Goal: Entertainment & Leisure: Consume media (video, audio)

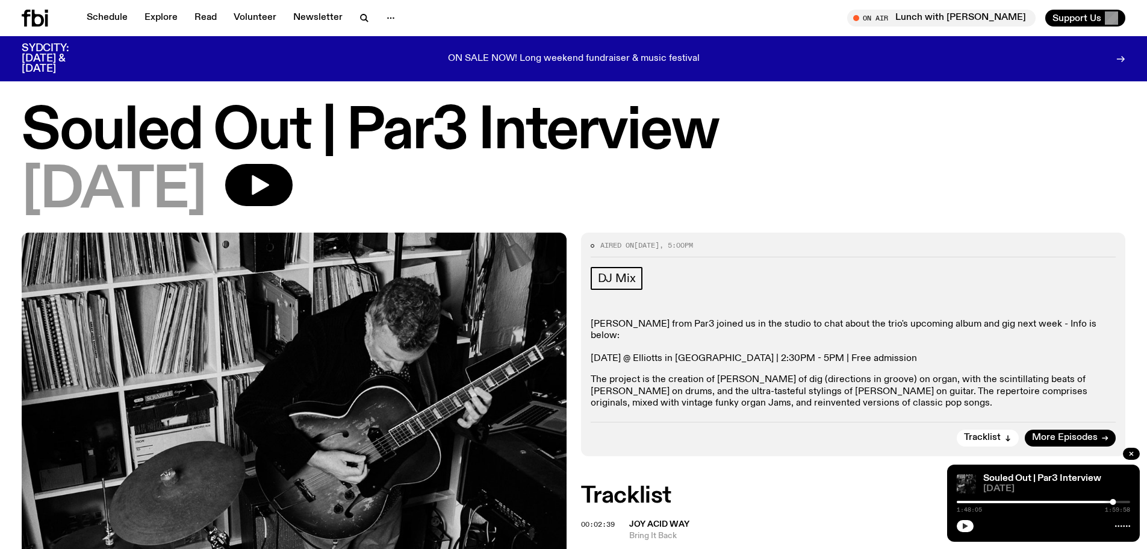
scroll to position [958, 0]
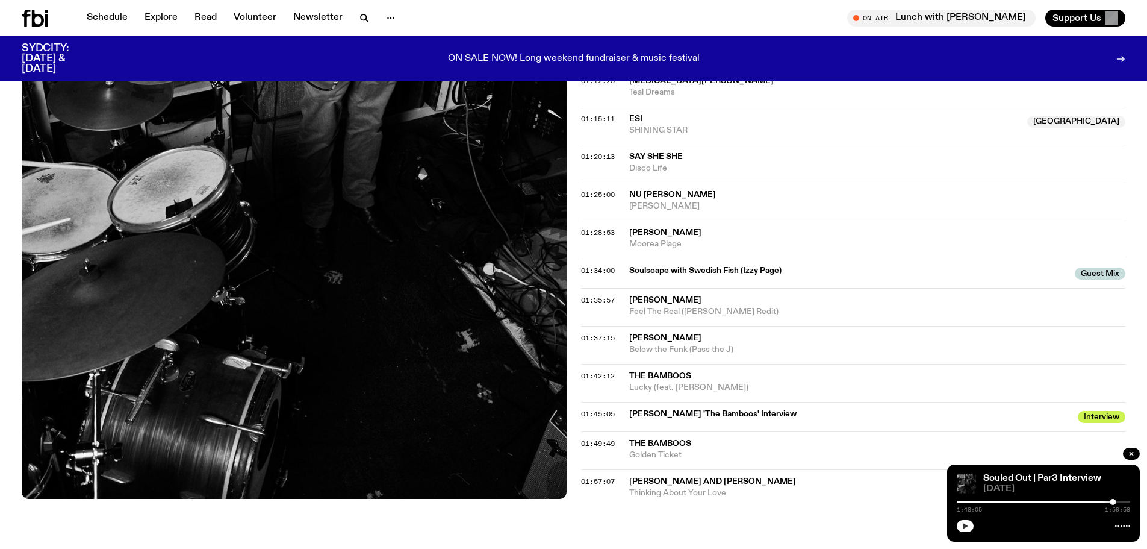
click at [962, 523] on icon "button" at bounding box center [965, 525] width 7 height 7
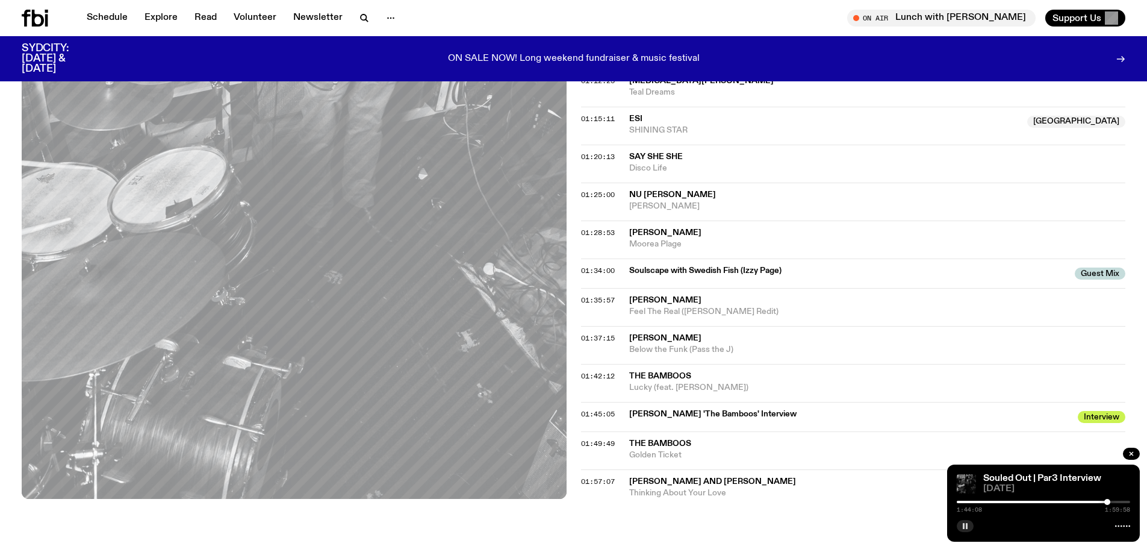
click at [1107, 502] on div at bounding box center [1107, 502] width 6 height 6
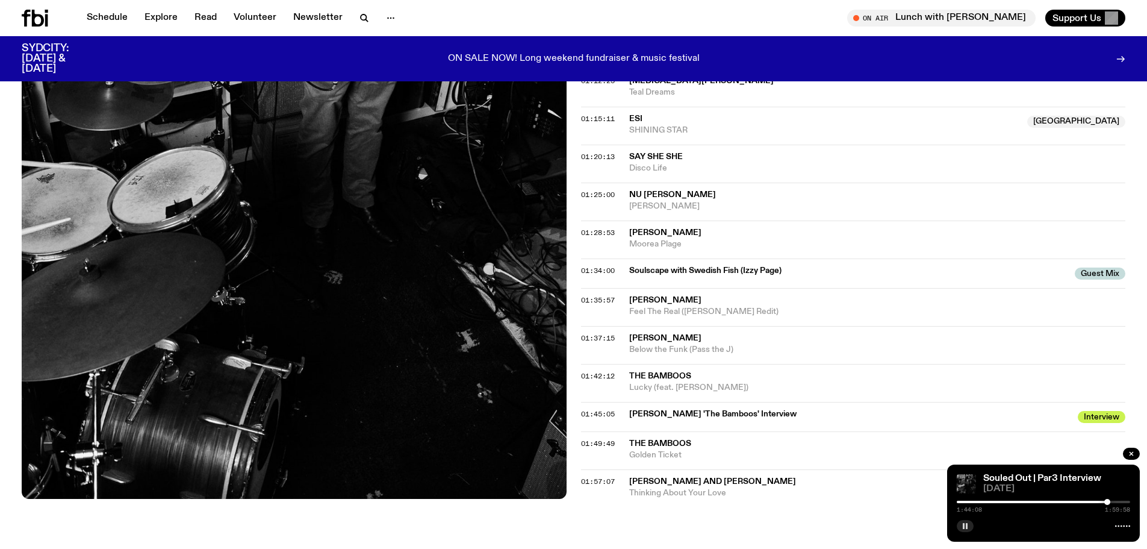
click at [1113, 502] on div at bounding box center [1043, 501] width 173 height 2
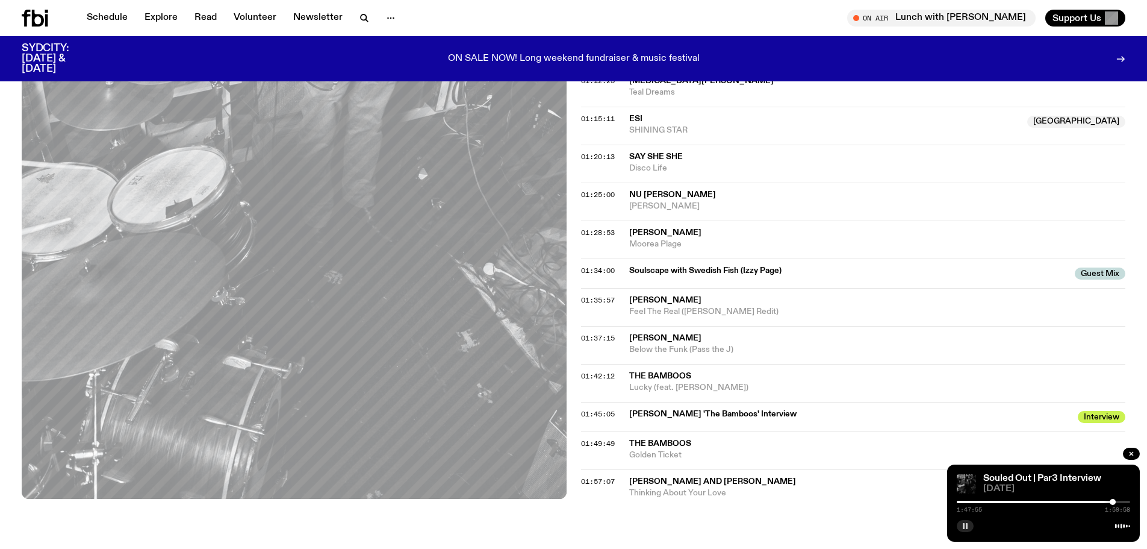
click at [633, 439] on span "The Bamboos" at bounding box center [660, 443] width 62 height 8
click at [596, 438] on span "01:49:49" at bounding box center [598, 443] width 34 height 10
click at [597, 409] on span "01:45:05" at bounding box center [598, 414] width 34 height 10
click at [1113, 503] on div at bounding box center [1113, 502] width 6 height 6
click at [1110, 503] on div at bounding box center [1110, 502] width 6 height 6
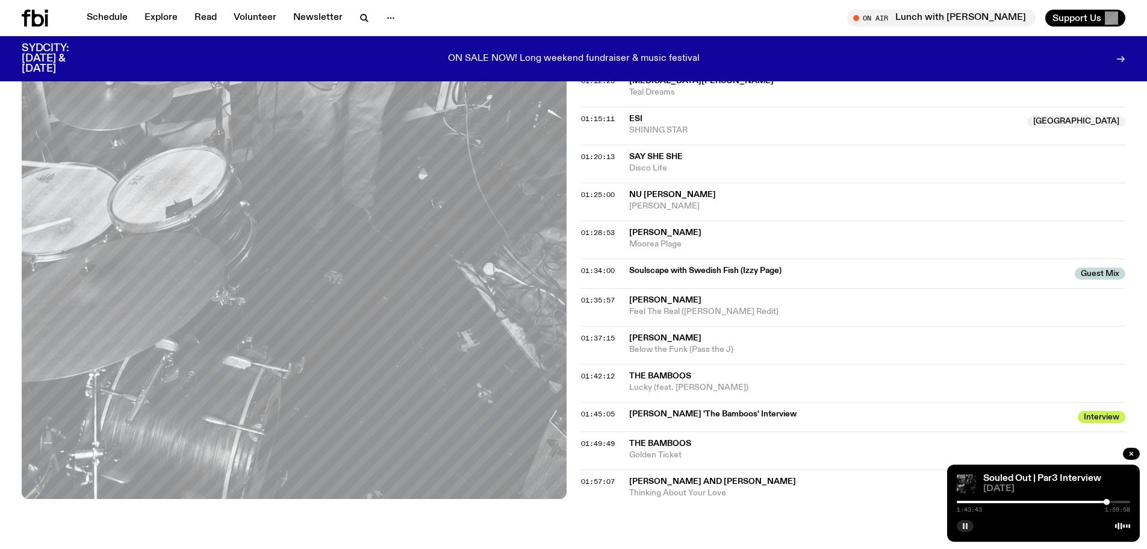
click at [1107, 502] on div at bounding box center [1107, 502] width 6 height 6
click at [611, 438] on span "01:49:49" at bounding box center [598, 443] width 34 height 10
click at [596, 409] on span "01:45:05" at bounding box center [598, 414] width 34 height 10
click at [963, 526] on rect "button" at bounding box center [964, 526] width 2 height 6
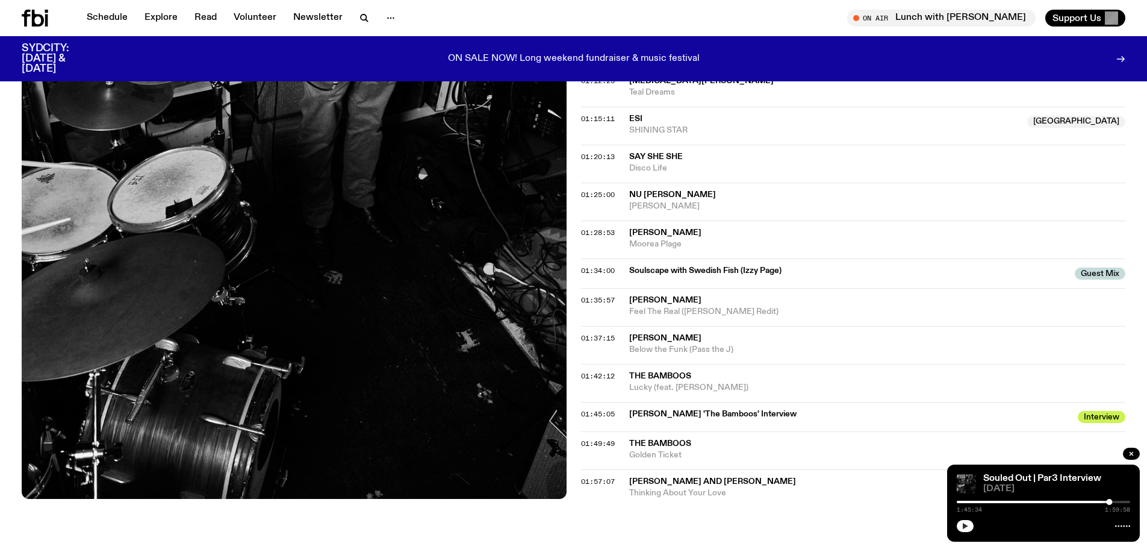
click at [962, 518] on div at bounding box center [1043, 524] width 173 height 14
click at [963, 521] on button "button" at bounding box center [965, 526] width 17 height 12
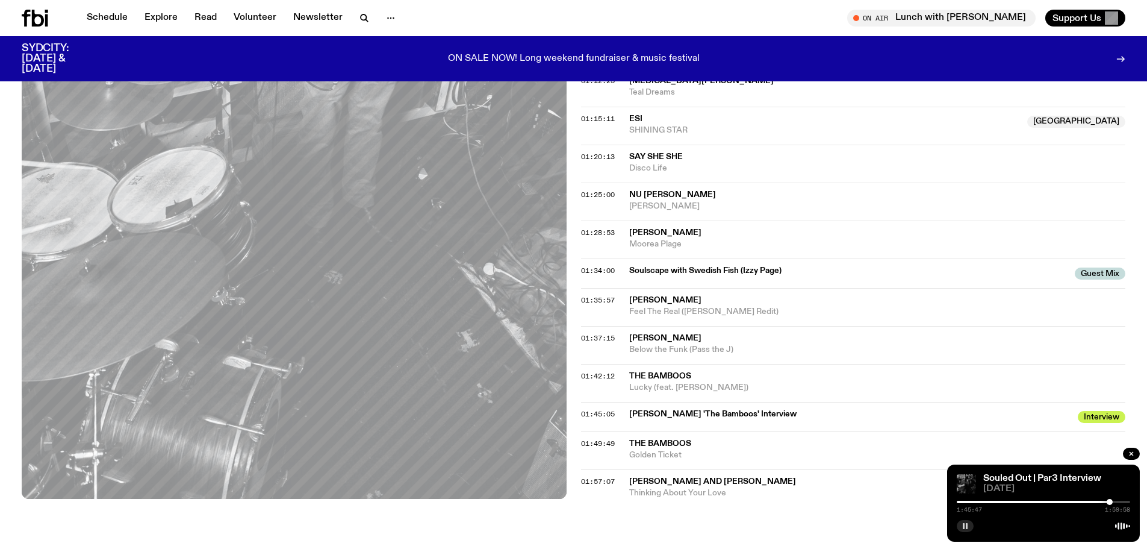
click at [966, 527] on rect "button" at bounding box center [967, 526] width 2 height 6
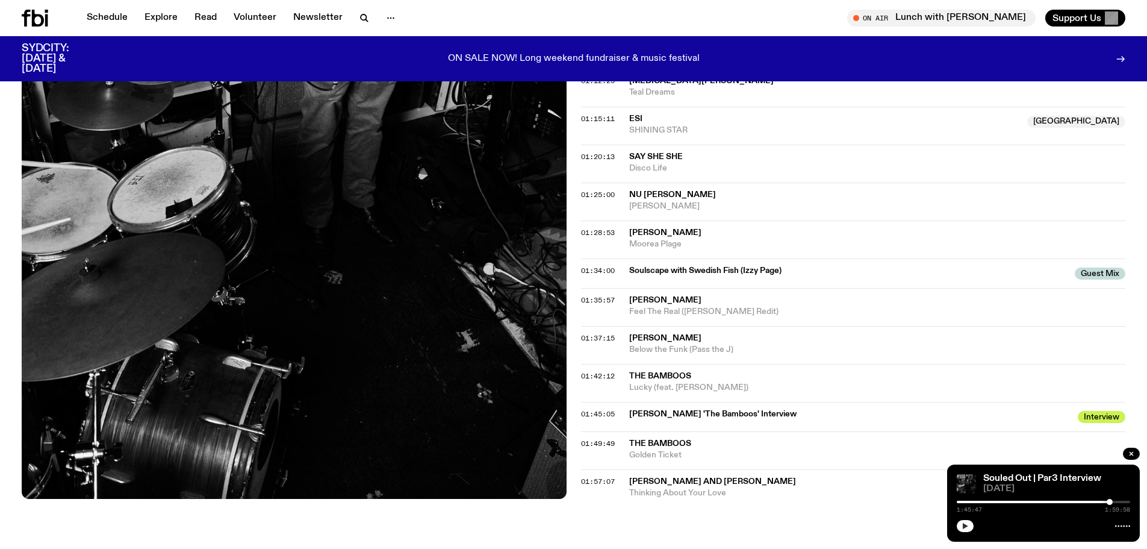
click at [966, 525] on icon "button" at bounding box center [965, 526] width 5 height 6
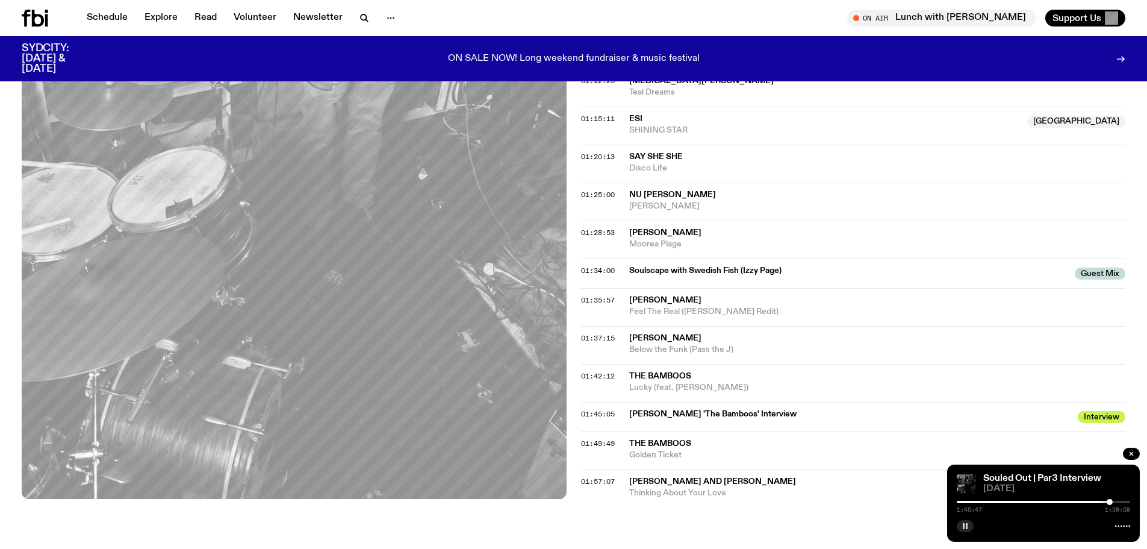
click at [964, 523] on rect "button" at bounding box center [964, 526] width 2 height 6
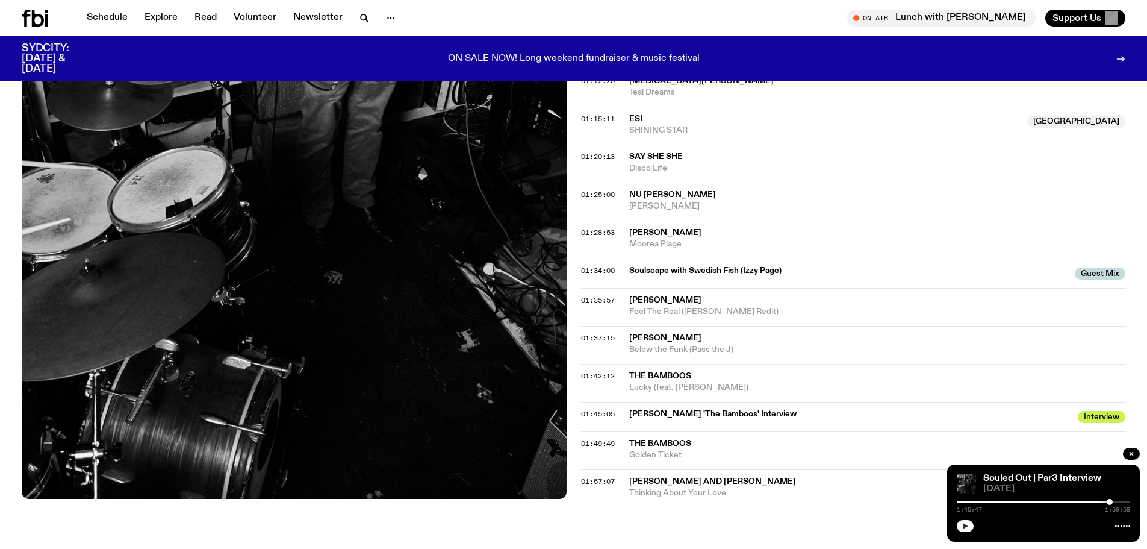
click at [973, 527] on button "button" at bounding box center [965, 526] width 17 height 12
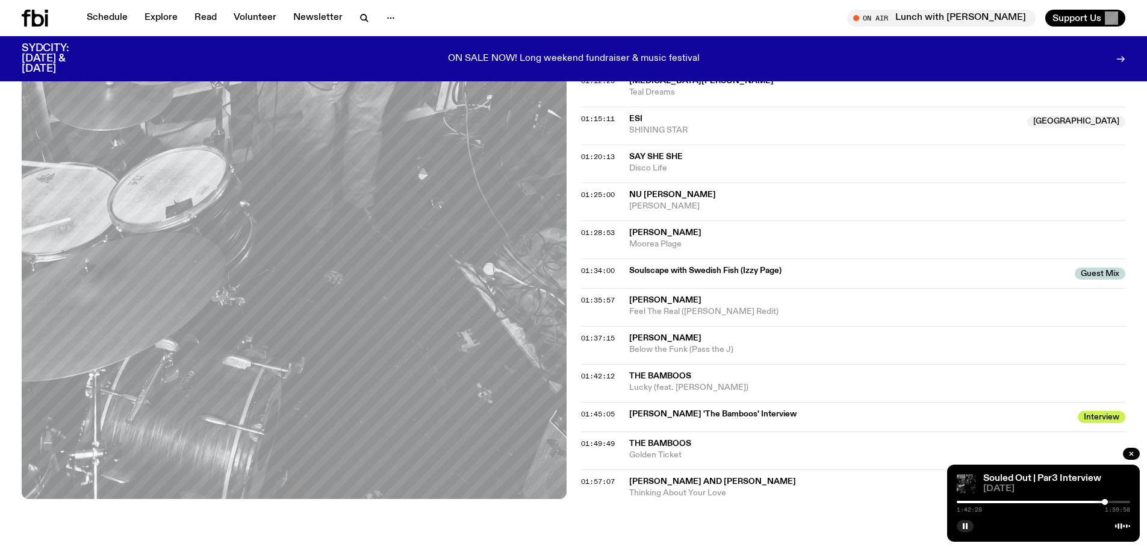
click at [1105, 500] on div at bounding box center [1105, 502] width 6 height 6
click at [1110, 502] on div at bounding box center [1110, 502] width 6 height 6
drag, startPoint x: 963, startPoint y: 526, endPoint x: 956, endPoint y: 512, distance: 15.4
click at [963, 526] on rect "button" at bounding box center [964, 526] width 2 height 6
